Goal: Task Accomplishment & Management: Use online tool/utility

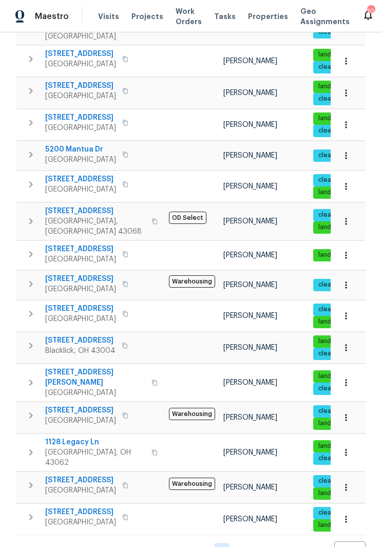
scroll to position [240, 0]
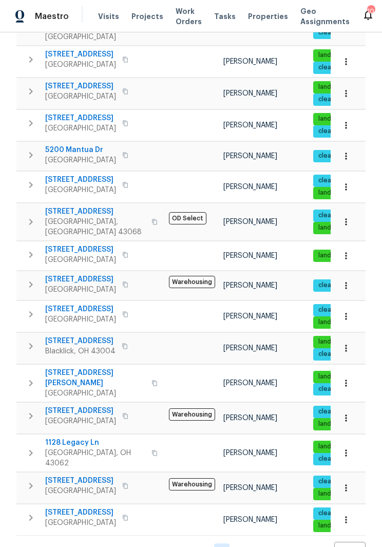
click at [87, 448] on span "Pataskala, OH 43062" at bounding box center [95, 458] width 100 height 21
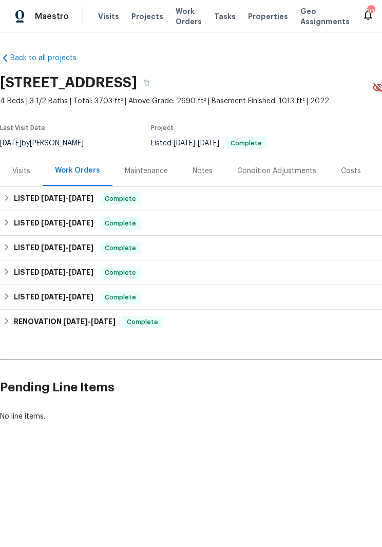
click at [24, 169] on div "Visits" at bounding box center [21, 171] width 18 height 10
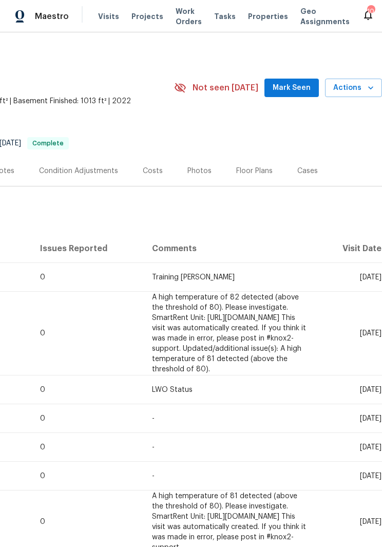
scroll to position [0, 198]
click at [358, 91] on span "Actions" at bounding box center [353, 88] width 41 height 13
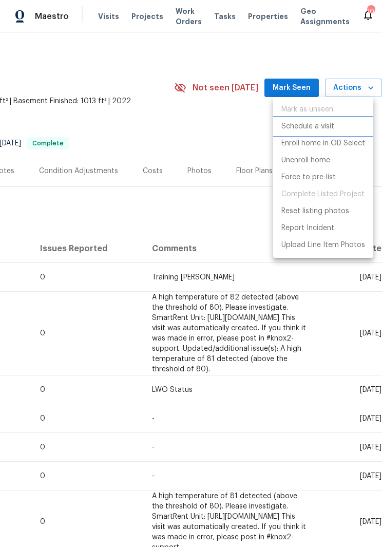
click at [316, 126] on p "Schedule a visit" at bounding box center [307, 126] width 53 height 11
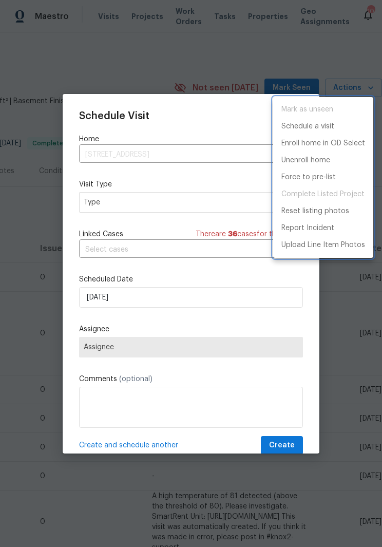
click at [176, 200] on div at bounding box center [191, 273] width 382 height 547
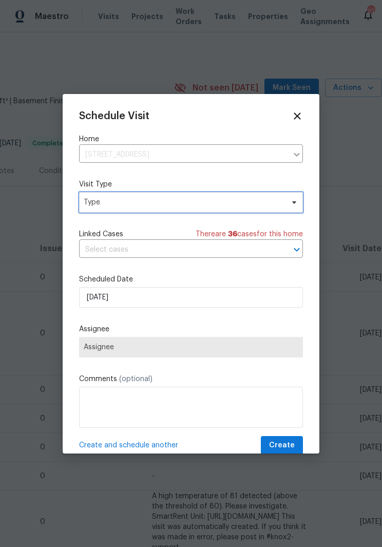
click at [287, 206] on span at bounding box center [292, 202] width 11 height 8
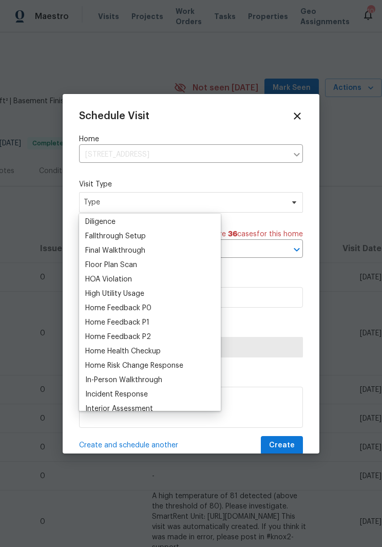
scroll to position [232, 0]
click at [143, 351] on div "Home Health Checkup" at bounding box center [122, 350] width 75 height 10
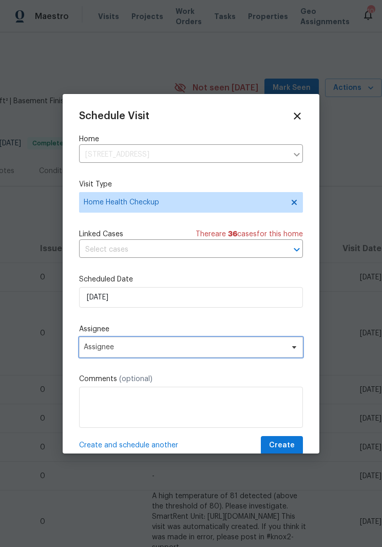
click at [293, 348] on icon at bounding box center [294, 347] width 8 height 8
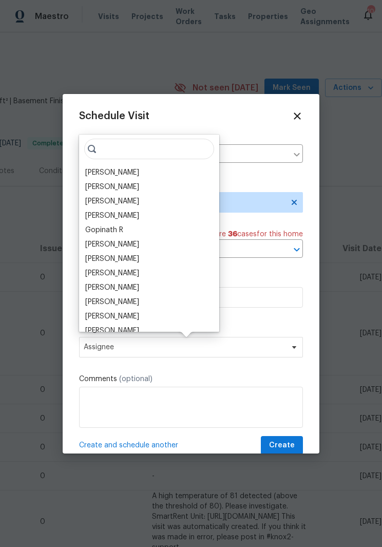
click at [139, 274] on div "[PERSON_NAME]" at bounding box center [112, 273] width 54 height 10
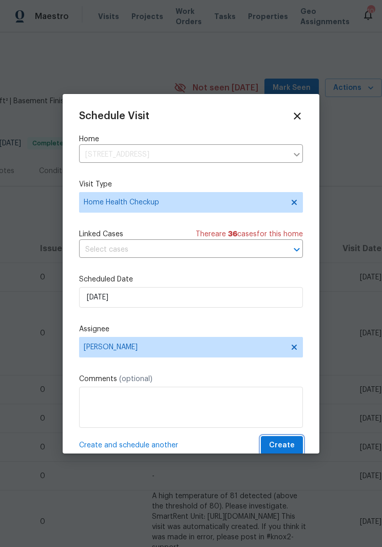
click at [289, 443] on span "Create" at bounding box center [282, 445] width 26 height 13
